Goal: Information Seeking & Learning: Learn about a topic

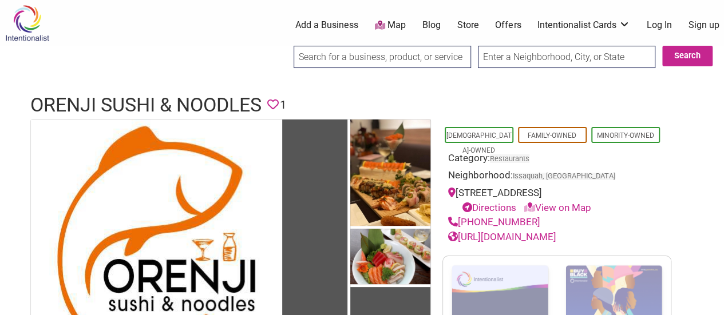
drag, startPoint x: 0, startPoint y: 0, endPoint x: 377, endPoint y: 89, distance: 387.3
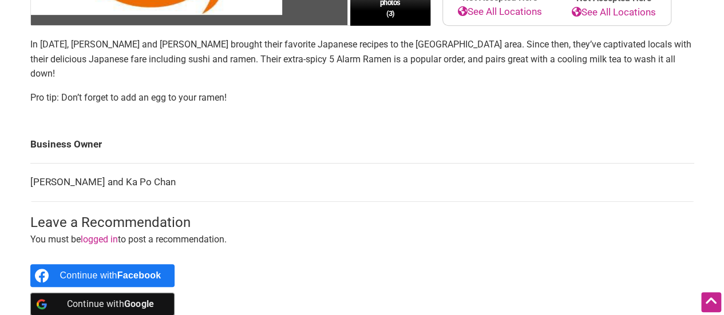
scroll to position [356, 0]
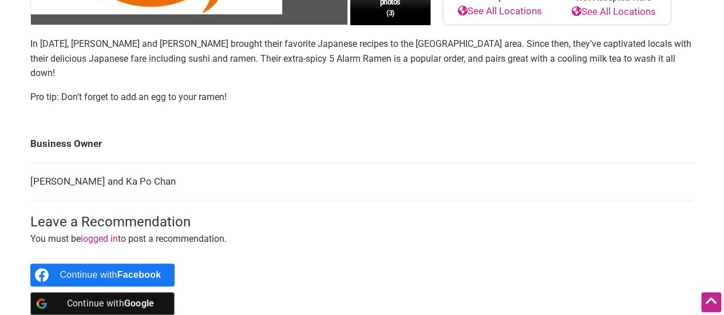
click at [121, 163] on td "[PERSON_NAME] and Ka Po Chan" at bounding box center [362, 182] width 664 height 38
drag, startPoint x: 65, startPoint y: 43, endPoint x: 182, endPoint y: 43, distance: 117.3
click at [182, 43] on p "In 2017, Ka Wai Chan and Ka Po Chan brought their favorite Japanese recipes to …" at bounding box center [362, 59] width 664 height 44
copy p "Ka Wai Chan and Ka Po Chan"
click at [323, 140] on td "Business Owner" at bounding box center [362, 144] width 664 height 38
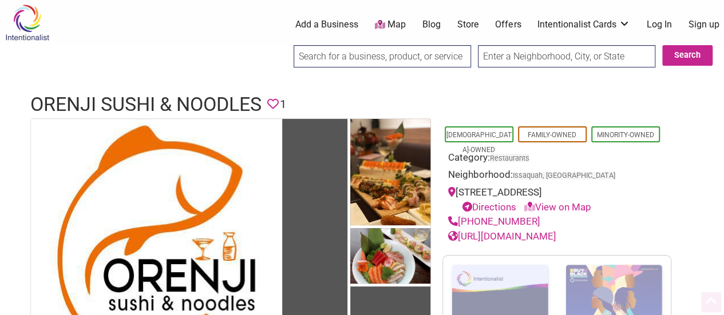
scroll to position [1, 0]
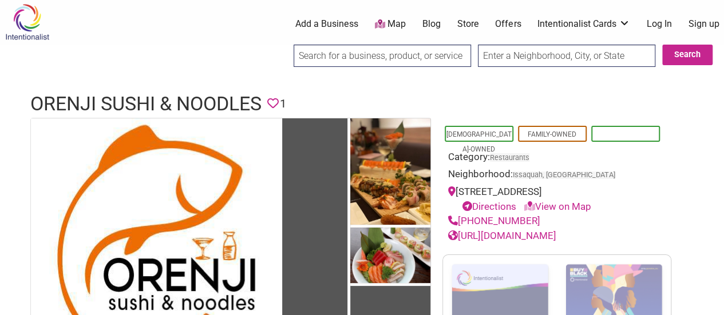
click at [610, 130] on link "Minority-Owned" at bounding box center [625, 134] width 57 height 8
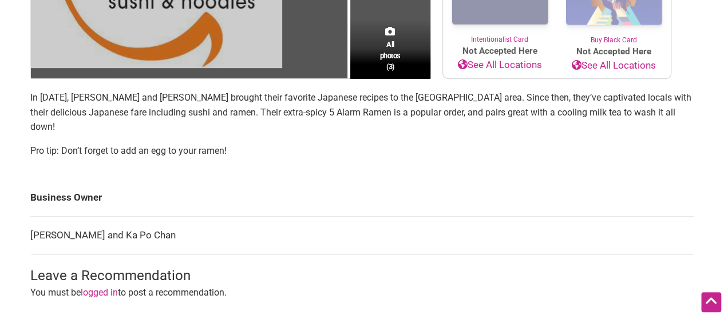
scroll to position [260, 0]
